Goal: Task Accomplishment & Management: Manage account settings

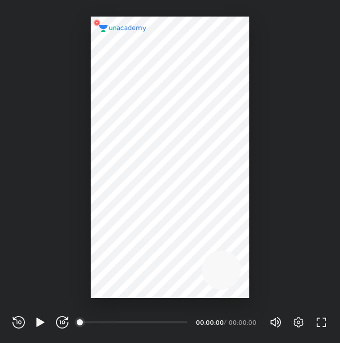
scroll to position [343, 340]
click at [297, 325] on icon "button" at bounding box center [298, 323] width 12 height 12
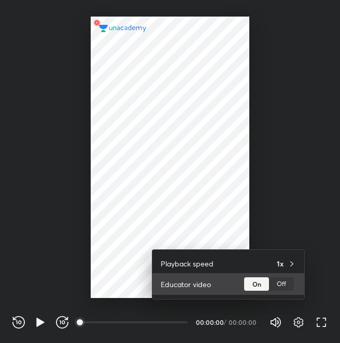
click at [278, 282] on div "Off" at bounding box center [281, 284] width 25 height 13
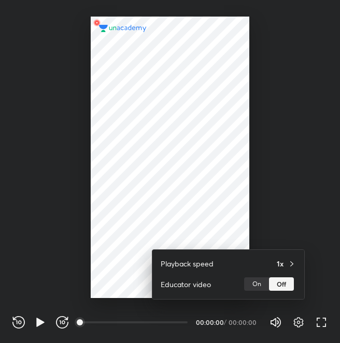
click at [173, 160] on div at bounding box center [170, 171] width 340 height 343
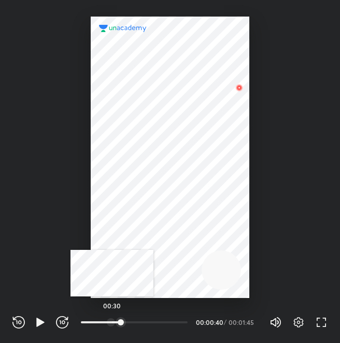
click at [112, 324] on div at bounding box center [111, 323] width 8 height 8
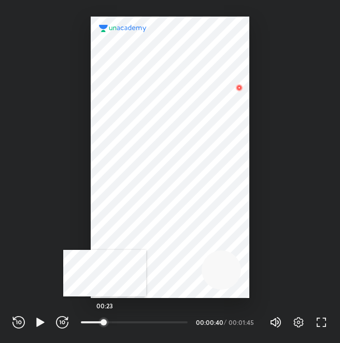
drag, startPoint x: 112, startPoint y: 324, endPoint x: 104, endPoint y: 324, distance: 8.3
click at [104, 324] on div at bounding box center [103, 323] width 8 height 8
click at [104, 324] on div at bounding box center [102, 323] width 8 height 8
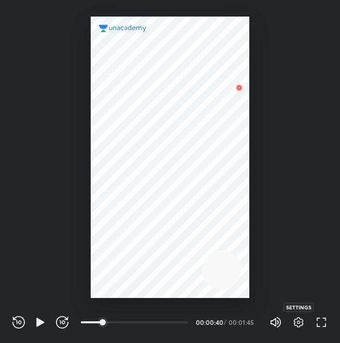
click at [302, 320] on icon "button" at bounding box center [299, 323] width 10 height 10
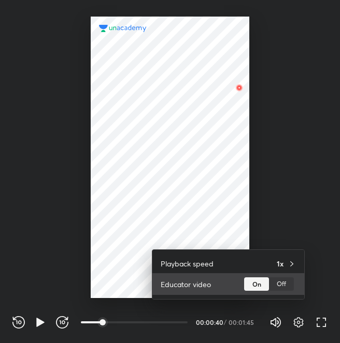
click at [282, 280] on div "Off" at bounding box center [281, 284] width 25 height 13
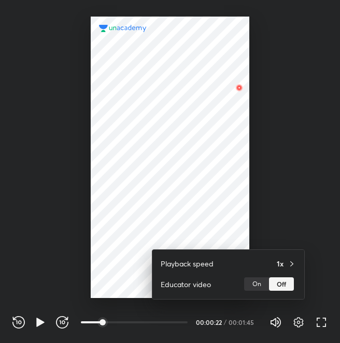
click at [262, 195] on div at bounding box center [170, 171] width 340 height 343
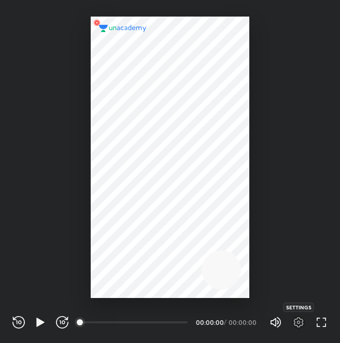
click at [299, 326] on icon "button" at bounding box center [298, 323] width 12 height 12
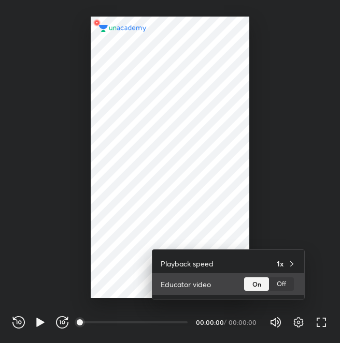
click at [281, 289] on div "Off" at bounding box center [281, 284] width 25 height 13
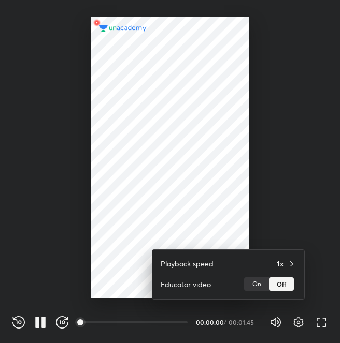
click at [272, 177] on div at bounding box center [170, 171] width 340 height 343
